Goal: Task Accomplishment & Management: Complete application form

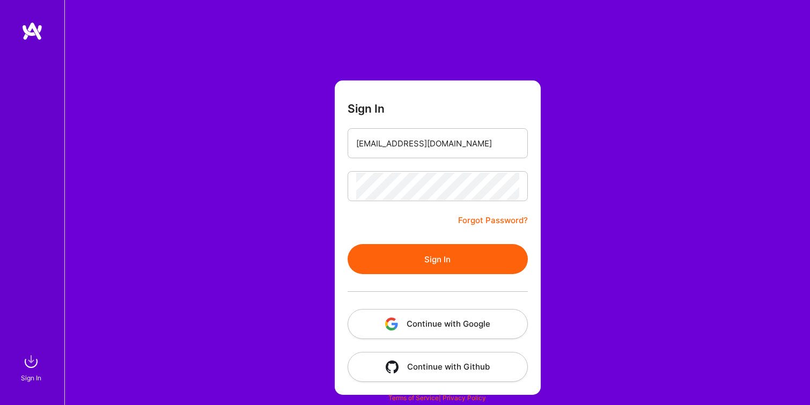
click at [378, 259] on button "Sign In" at bounding box center [438, 259] width 180 height 30
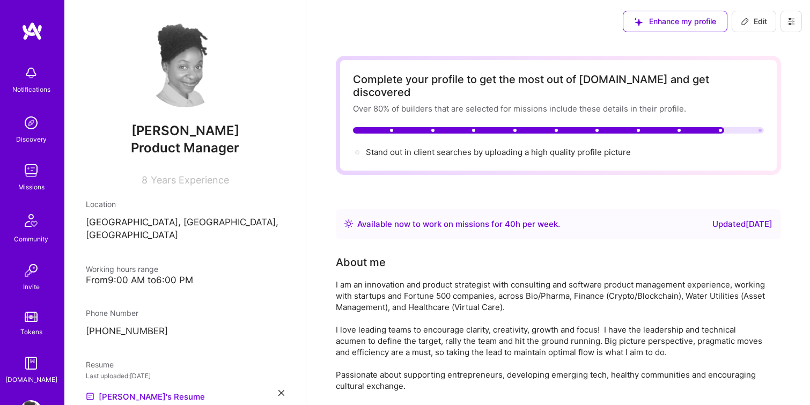
click at [28, 169] on img at bounding box center [30, 170] width 21 height 21
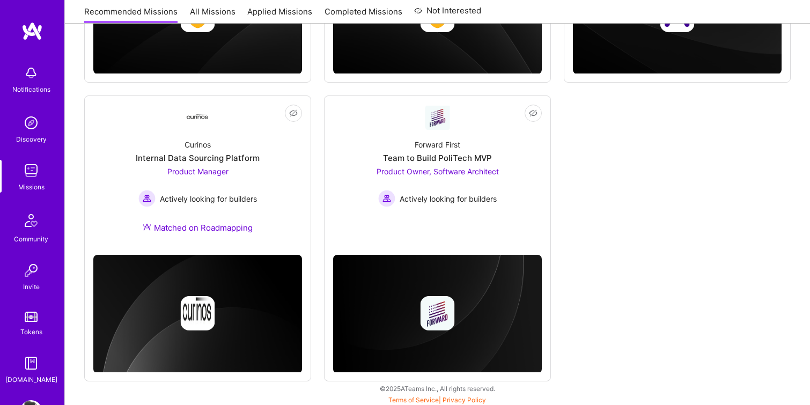
scroll to position [397, 0]
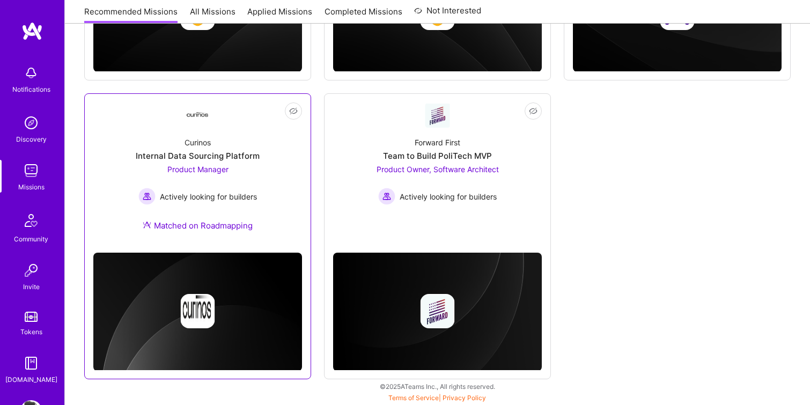
click at [178, 152] on div "Internal Data Sourcing Platform" at bounding box center [198, 155] width 124 height 11
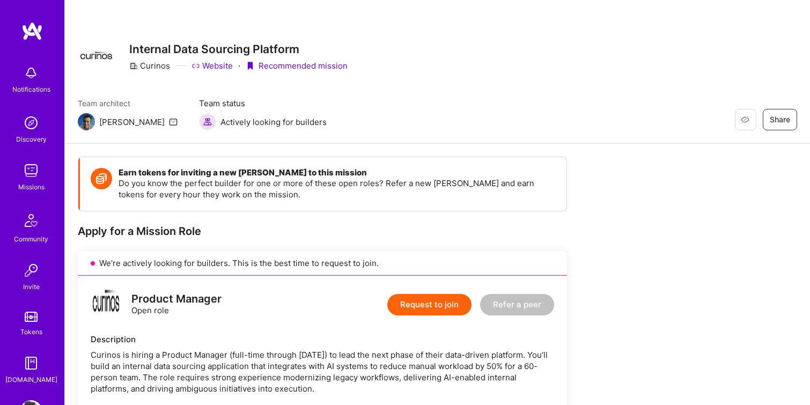
click at [440, 300] on button "Request to join" at bounding box center [429, 304] width 84 height 21
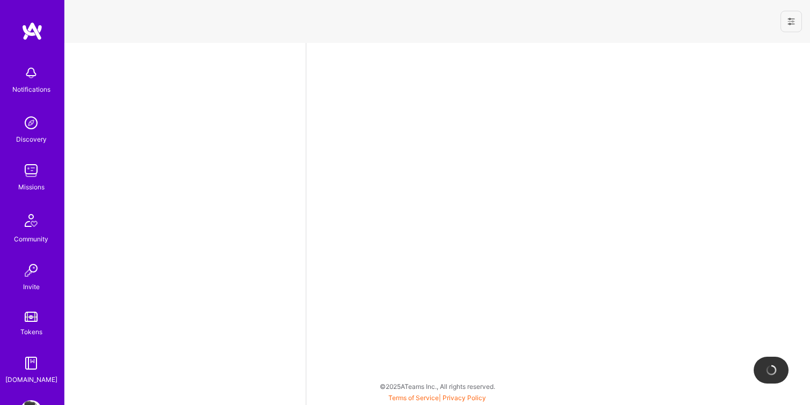
select select "US"
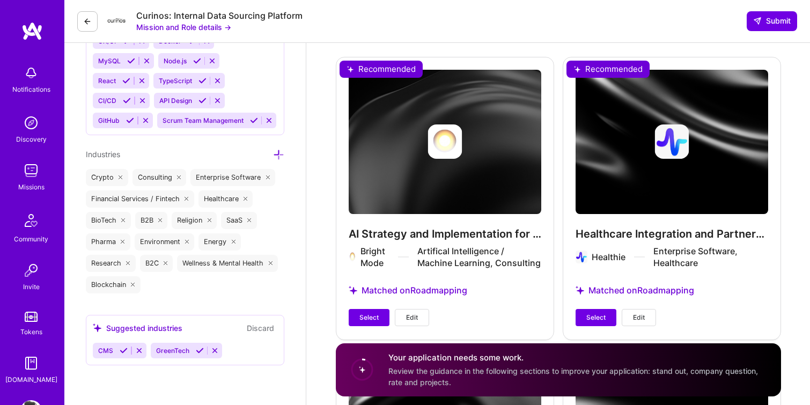
scroll to position [1300, 0]
